Goal: Information Seeking & Learning: Find contact information

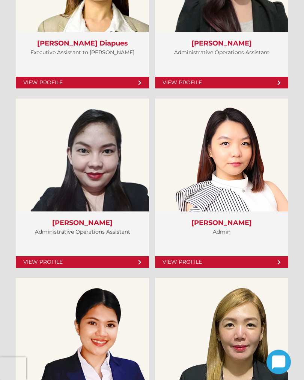
scroll to position [2653, 0]
click at [259, 256] on link "View Profile" at bounding box center [221, 262] width 133 height 12
click at [0, 0] on link "View Profile" at bounding box center [0, 0] width 0 height 0
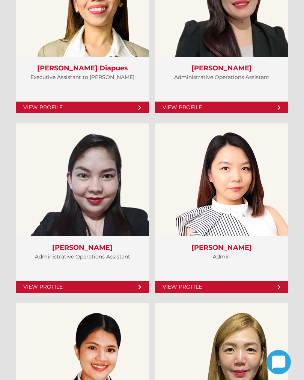
click at [0, 0] on link "View Profile" at bounding box center [0, 0] width 0 height 0
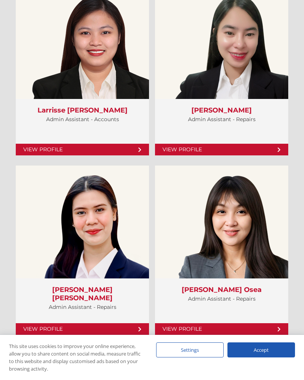
scroll to position [3840, 0]
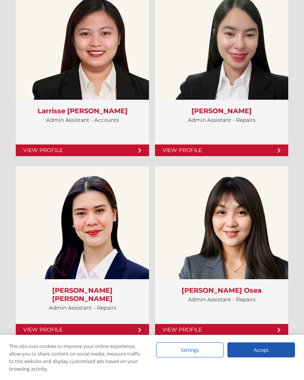
click at [244, 324] on link "View Profile" at bounding box center [221, 330] width 133 height 12
click at [0, 0] on link "View Profile" at bounding box center [0, 0] width 0 height 0
click at [222, 313] on div "View Profile Avonne Cloe Osea Admin Assistant - Repairs View Profile" at bounding box center [221, 250] width 133 height 169
click at [224, 324] on link "View Profile" at bounding box center [221, 330] width 133 height 12
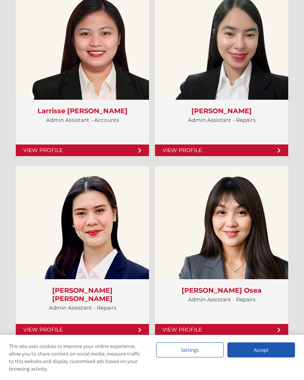
click at [53, 222] on div "View Profile" at bounding box center [82, 222] width 133 height 113
click at [62, 204] on div "View Profile" at bounding box center [82, 222] width 133 height 113
click at [0, 0] on link "View Profile" at bounding box center [0, 0] width 0 height 0
click at [56, 241] on div "View Profile" at bounding box center [82, 222] width 133 height 113
click at [51, 237] on div "View Profile" at bounding box center [82, 222] width 133 height 113
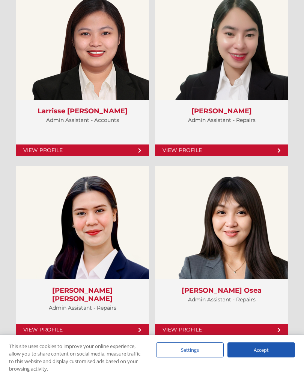
click at [0, 0] on link "View Profile" at bounding box center [0, 0] width 0 height 0
click at [59, 100] on div "View Profile" at bounding box center [82, 43] width 133 height 113
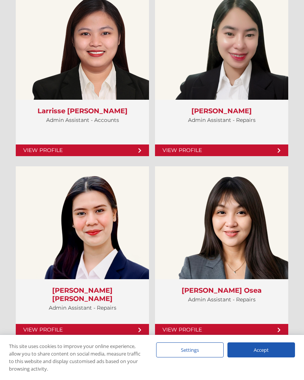
click at [267, 356] on div "Accept" at bounding box center [262, 349] width 68 height 15
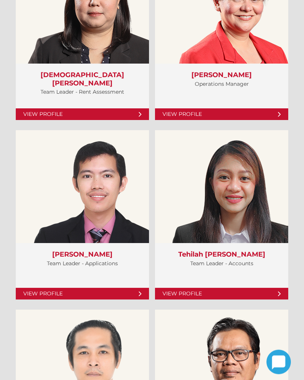
scroll to position [2101, 0]
click at [56, 309] on div "View Profile" at bounding box center [82, 365] width 133 height 113
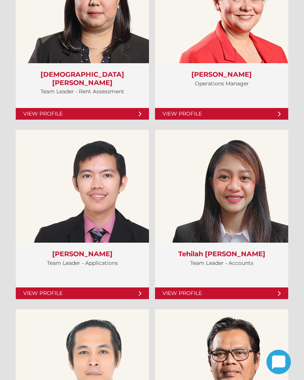
scroll to position [2101, 0]
click at [59, 190] on div "View Profile" at bounding box center [82, 186] width 133 height 113
click at [0, 0] on link "View Profile" at bounding box center [0, 0] width 0 height 0
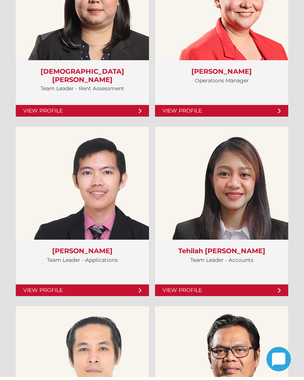
click at [0, 0] on link "View Profile" at bounding box center [0, 0] width 0 height 0
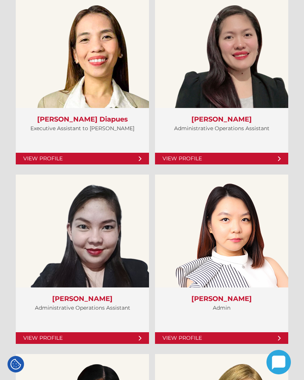
scroll to position [2604, 0]
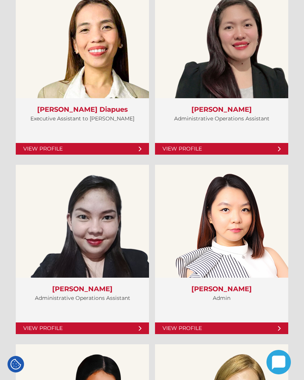
click at [231, 242] on div "View Profile" at bounding box center [221, 221] width 133 height 113
click at [233, 237] on div "View Profile" at bounding box center [221, 221] width 133 height 113
click at [218, 291] on div "View Profile Aiko Hara Admin View Profile" at bounding box center [221, 249] width 133 height 169
click at [212, 322] on link "View Profile" at bounding box center [221, 328] width 133 height 12
click at [222, 322] on link "View Profile" at bounding box center [221, 328] width 133 height 12
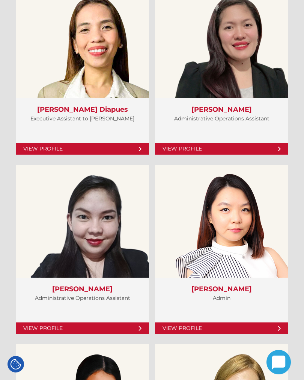
scroll to position [2615, 0]
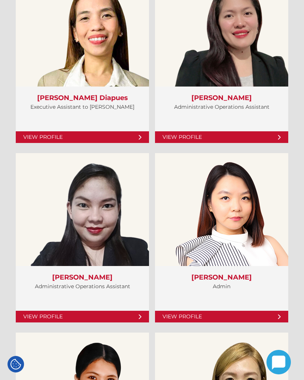
click at [235, 310] on link "View Profile" at bounding box center [221, 316] width 133 height 12
click at [243, 236] on div "View Profile" at bounding box center [221, 209] width 133 height 113
click at [240, 273] on h3 "Aiko Hara" at bounding box center [222, 277] width 118 height 8
click at [236, 281] on p "Admin" at bounding box center [222, 285] width 118 height 9
click at [229, 310] on link "View Profile" at bounding box center [221, 316] width 133 height 12
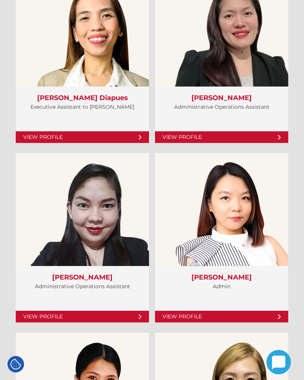
click at [221, 310] on link "View Profile" at bounding box center [221, 316] width 133 height 12
click at [206, 310] on link "View Profile" at bounding box center [221, 316] width 133 height 12
click at [187, 310] on link "View Profile" at bounding box center [221, 316] width 133 height 12
click at [237, 310] on link "View Profile" at bounding box center [221, 316] width 133 height 12
click at [273, 310] on link "View Profile" at bounding box center [221, 316] width 133 height 12
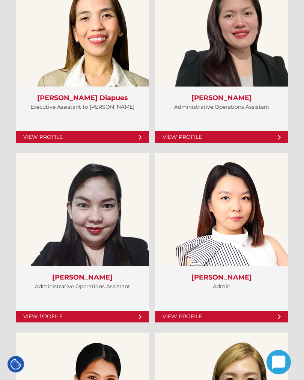
click at [262, 310] on link "View Profile" at bounding box center [221, 316] width 133 height 12
click at [242, 274] on div "Aiko Hara Admin" at bounding box center [221, 284] width 133 height 36
click at [231, 221] on div "View Profile" at bounding box center [221, 209] width 133 height 113
click at [219, 310] on link "View Profile" at bounding box center [221, 316] width 133 height 12
click at [192, 310] on link "View Profile" at bounding box center [221, 316] width 133 height 12
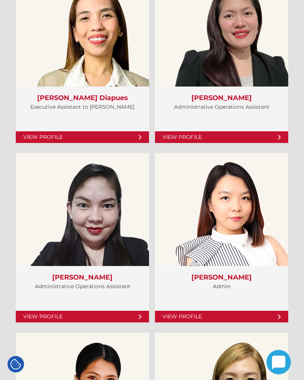
scroll to position [2615, 0]
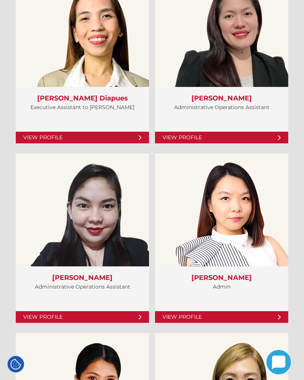
click at [217, 311] on link "View Profile" at bounding box center [221, 317] width 133 height 12
click at [227, 274] on h3 "Aiko Hara" at bounding box center [222, 278] width 118 height 8
click at [225, 282] on h3 "Aiko Hara" at bounding box center [222, 278] width 118 height 8
click at [241, 302] on div "Aiko Hara Admin" at bounding box center [221, 284] width 133 height 36
click at [224, 291] on p "Admin" at bounding box center [222, 286] width 118 height 9
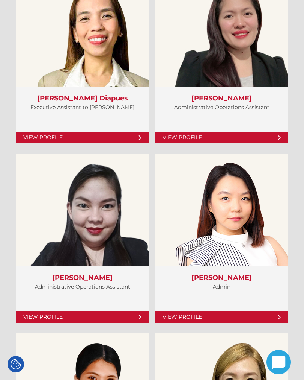
click at [228, 282] on h3 "Aiko Hara" at bounding box center [222, 278] width 118 height 8
click at [228, 291] on p "Admin" at bounding box center [222, 286] width 118 height 9
click at [211, 311] on link "View Profile" at bounding box center [221, 317] width 133 height 12
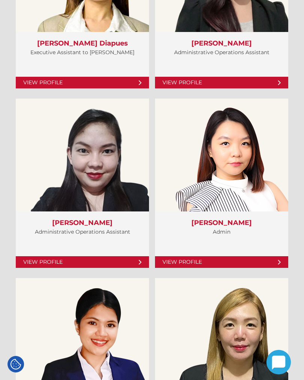
click at [219, 256] on link "View Profile" at bounding box center [221, 262] width 133 height 12
click at [225, 221] on div "Aiko Hara Admin" at bounding box center [221, 229] width 133 height 36
click at [224, 256] on link "View Profile" at bounding box center [221, 262] width 133 height 12
click at [223, 256] on link "View Profile" at bounding box center [221, 262] width 133 height 12
click at [229, 256] on link "View Profile" at bounding box center [221, 262] width 133 height 12
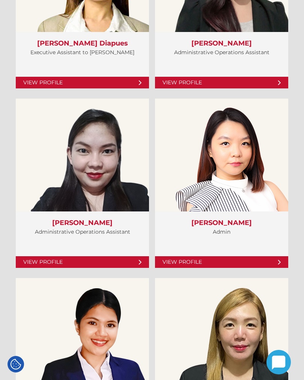
click at [230, 256] on link "View Profile" at bounding box center [221, 262] width 133 height 12
click at [225, 256] on link "View Profile" at bounding box center [221, 262] width 133 height 12
click at [212, 256] on link "View Profile" at bounding box center [221, 262] width 133 height 12
click at [181, 256] on link "View Profile" at bounding box center [221, 262] width 133 height 12
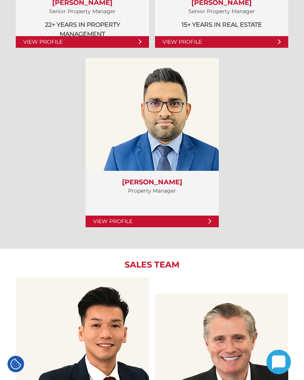
scroll to position [921, 0]
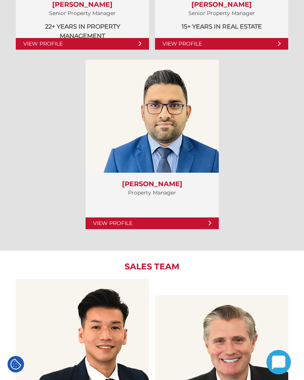
click at [107, 222] on link "View Profile" at bounding box center [152, 223] width 133 height 12
click at [111, 224] on link "View Profile" at bounding box center [152, 223] width 133 height 12
click at [113, 221] on link "View Profile" at bounding box center [152, 223] width 133 height 12
click at [108, 221] on link "View Profile" at bounding box center [152, 223] width 133 height 12
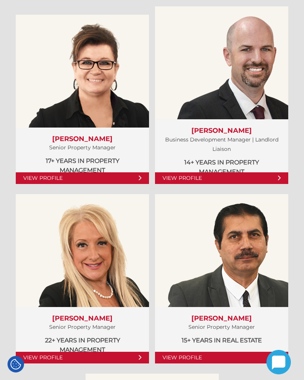
scroll to position [607, 0]
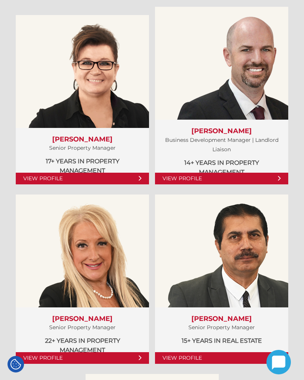
click at [45, 172] on link "View Profile" at bounding box center [82, 178] width 133 height 12
click at [0, 0] on link "View Profile" at bounding box center [0, 0] width 0 height 0
click at [93, 107] on div "View Profile" at bounding box center [82, 71] width 133 height 113
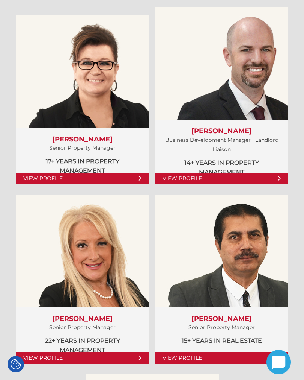
click at [94, 127] on div "View Profile" at bounding box center [82, 71] width 133 height 113
click at [68, 178] on link "View Profile" at bounding box center [82, 178] width 133 height 12
click at [40, 176] on link "View Profile" at bounding box center [82, 178] width 133 height 12
click at [35, 177] on link "View Profile" at bounding box center [82, 178] width 133 height 12
click at [39, 172] on link "View Profile" at bounding box center [82, 178] width 133 height 12
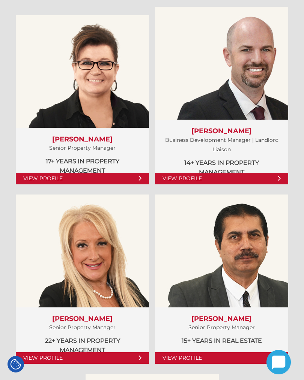
click at [47, 165] on p "17+ years in Property Management" at bounding box center [82, 165] width 118 height 19
click at [65, 172] on link "View Profile" at bounding box center [82, 178] width 133 height 12
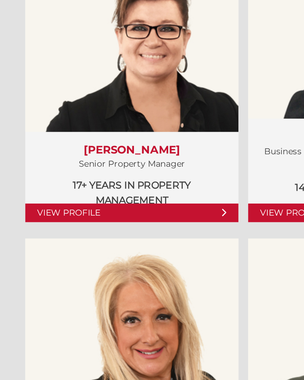
click at [0, 0] on link "View Profile" at bounding box center [0, 0] width 0 height 0
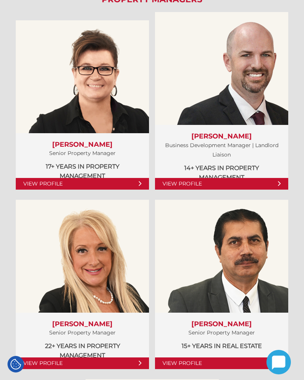
scroll to position [598, 0]
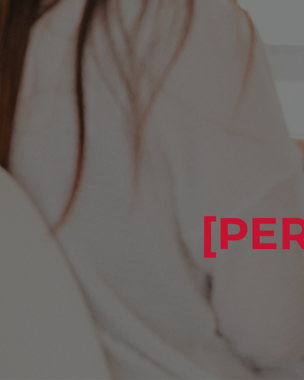
scroll to position [55, 0]
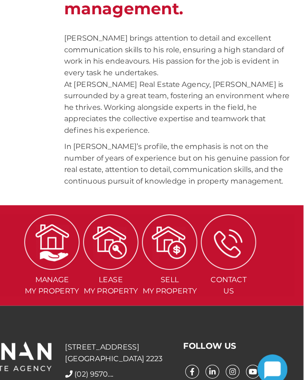
scroll to position [312, 0]
